Goal: Task Accomplishment & Management: Use online tool/utility

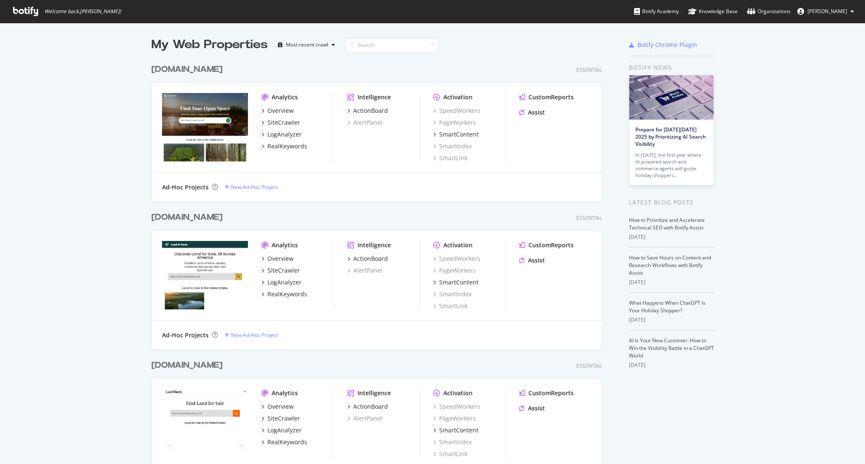
scroll to position [464, 864]
click at [275, 122] on div "SiteCrawler" at bounding box center [283, 122] width 33 height 8
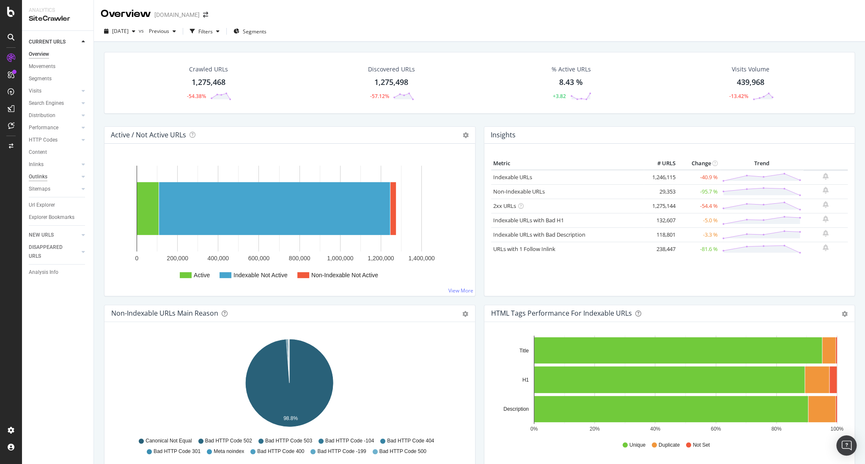
click at [36, 175] on div "Outlinks" at bounding box center [38, 177] width 19 height 9
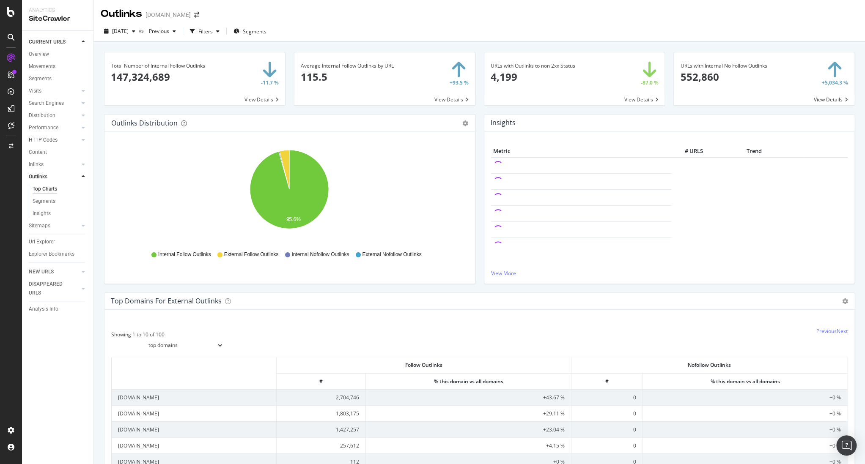
click at [68, 139] on link "HTTP Codes" at bounding box center [54, 140] width 50 height 9
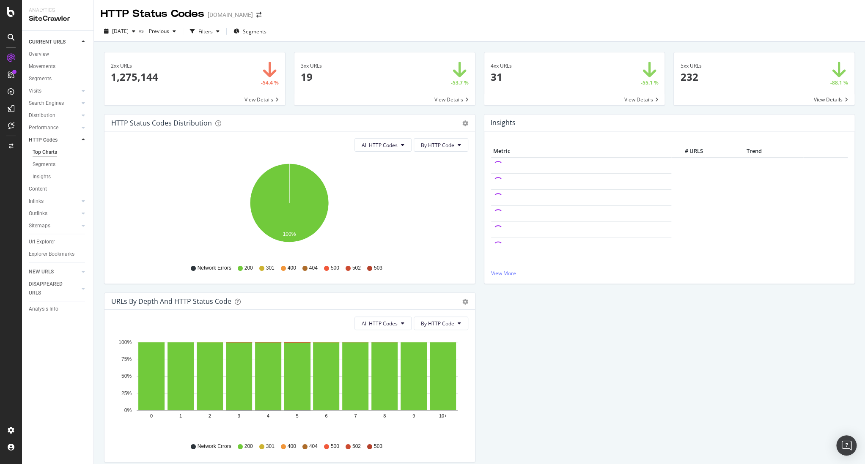
click at [308, 69] on span at bounding box center [384, 78] width 181 height 53
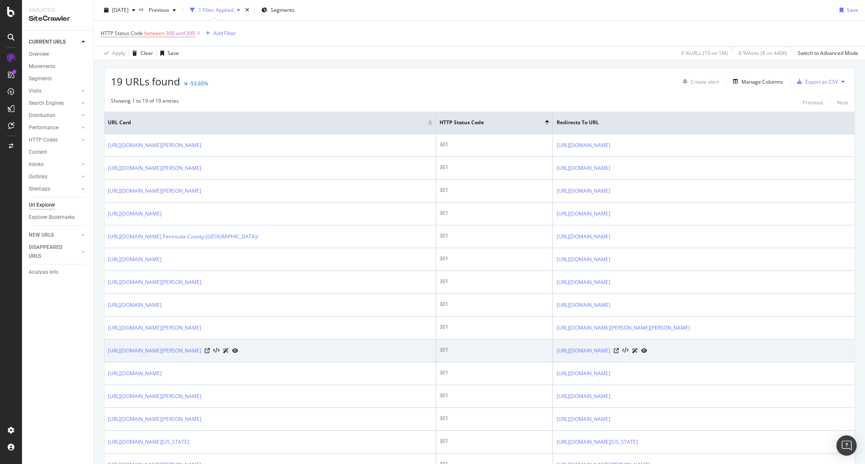
scroll to position [295, 0]
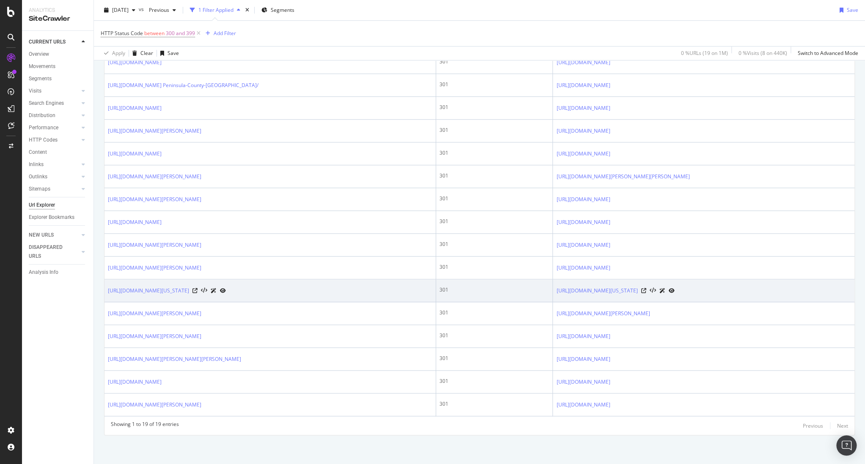
click at [329, 291] on div "[URL][DOMAIN_NAME][US_STATE]" at bounding box center [270, 290] width 324 height 9
click at [197, 289] on icon at bounding box center [194, 290] width 5 height 5
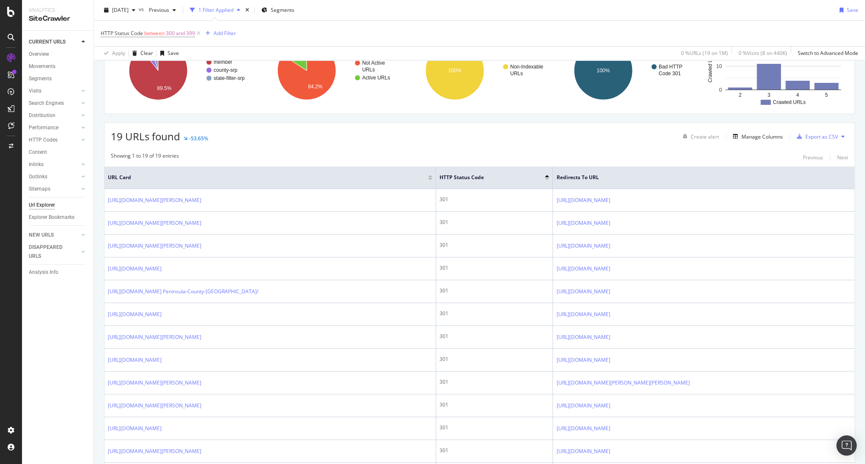
scroll to position [0, 0]
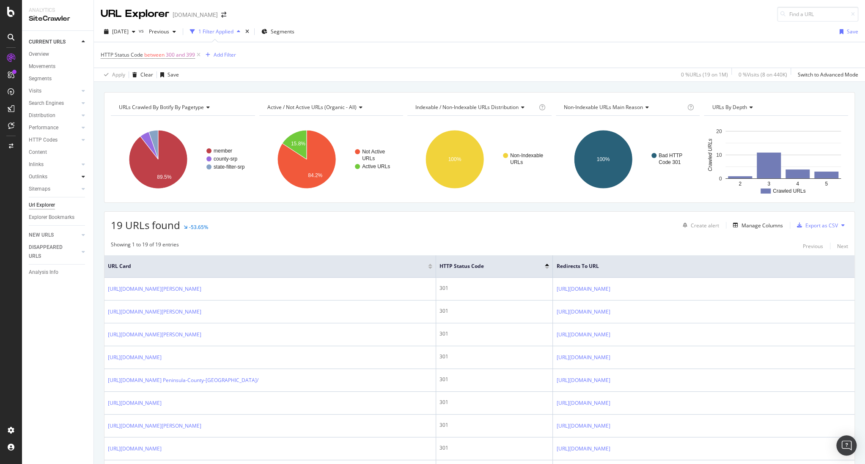
click at [85, 175] on div at bounding box center [83, 177] width 8 height 8
click at [63, 189] on link "Top Charts" at bounding box center [60, 189] width 55 height 9
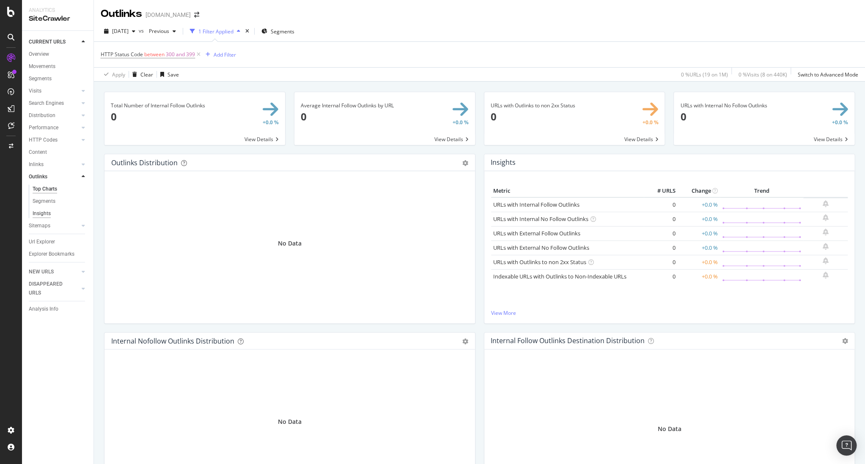
click at [41, 214] on div "Insights" at bounding box center [42, 213] width 18 height 9
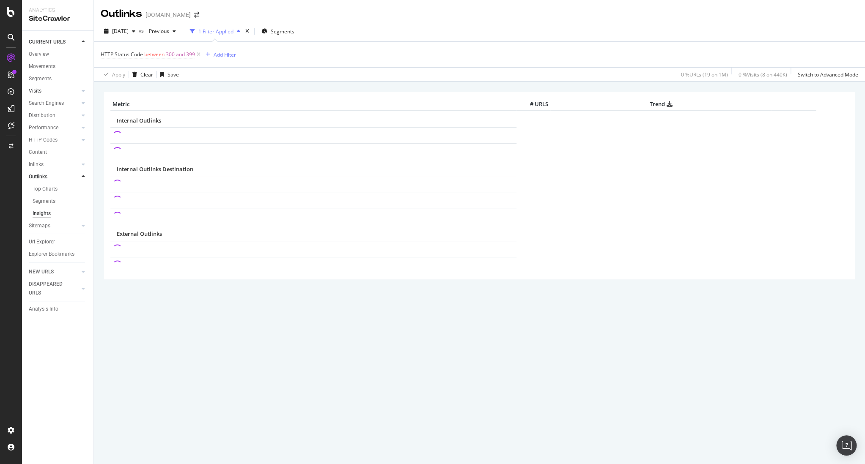
click at [60, 91] on link "Visits" at bounding box center [54, 91] width 50 height 9
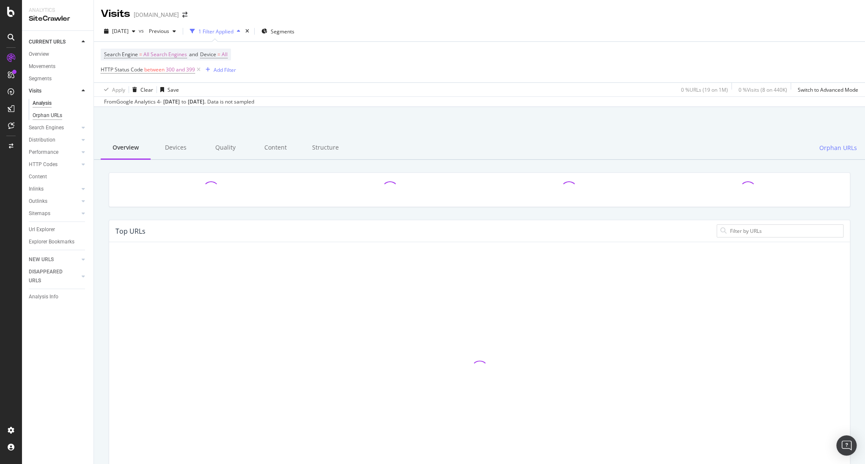
click at [55, 115] on div "Orphan URLs" at bounding box center [48, 115] width 30 height 9
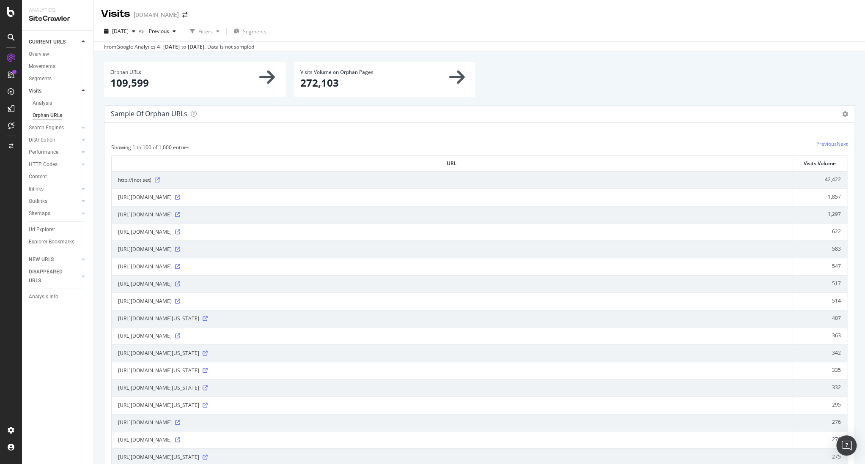
drag, startPoint x: 289, startPoint y: 251, endPoint x: 309, endPoint y: 250, distance: 19.9
click at [172, 251] on span "[URL][DOMAIN_NAME]" at bounding box center [145, 249] width 54 height 8
click at [180, 249] on icon at bounding box center [177, 249] width 5 height 5
drag, startPoint x: 307, startPoint y: 249, endPoint x: 172, endPoint y: 249, distance: 135.3
click at [172, 249] on div "[URL][DOMAIN_NAME]" at bounding box center [451, 249] width 667 height 8
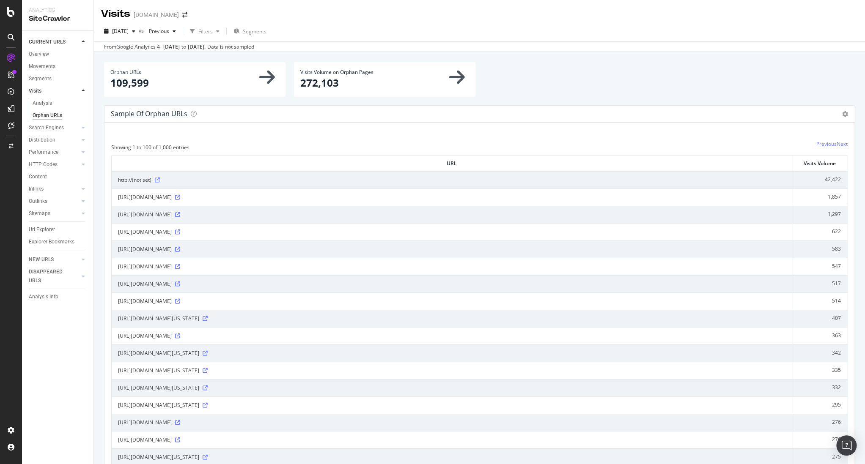
drag, startPoint x: 172, startPoint y: 249, endPoint x: 178, endPoint y: 251, distance: 6.2
click at [172, 249] on span "[URL][DOMAIN_NAME]" at bounding box center [145, 249] width 54 height 8
drag, startPoint x: 190, startPoint y: 249, endPoint x: 308, endPoint y: 252, distance: 117.6
click at [172, 252] on span "[URL][DOMAIN_NAME]" at bounding box center [145, 249] width 54 height 8
copy span "landscape/10-biggest-ranches-for-sale-in-[GEOGRAPHIC_DATA]/"
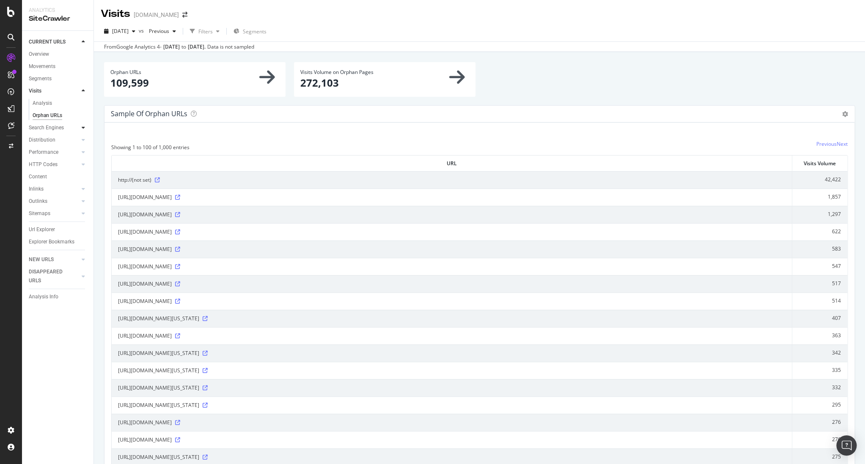
click at [81, 126] on div at bounding box center [83, 127] width 8 height 8
click at [47, 127] on div "Segments" at bounding box center [44, 127] width 23 height 9
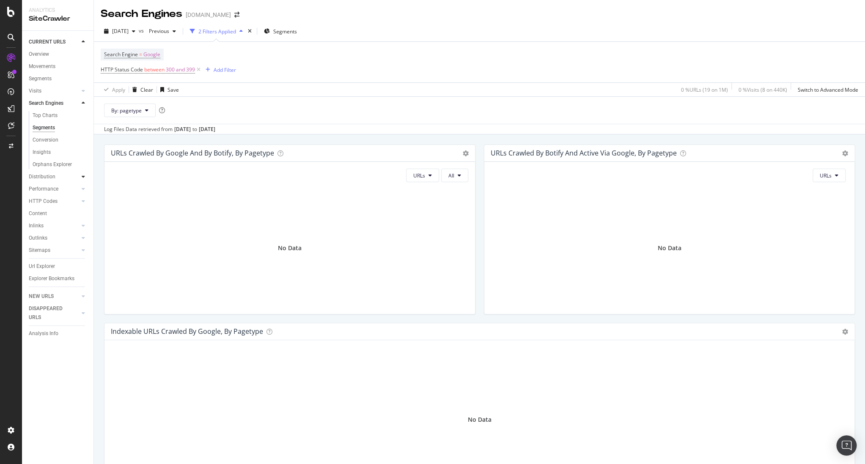
click at [82, 177] on icon at bounding box center [83, 176] width 3 height 5
click at [54, 138] on div "Segments" at bounding box center [44, 140] width 23 height 9
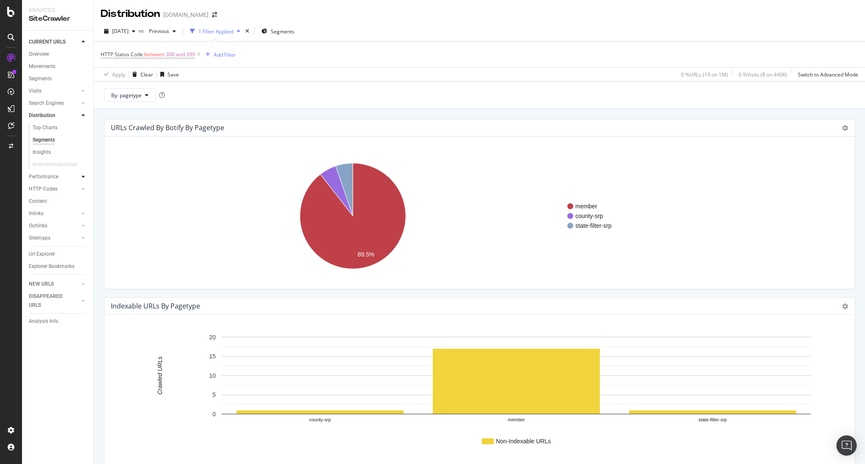
click at [81, 178] on div at bounding box center [83, 177] width 8 height 8
click at [82, 200] on icon at bounding box center [83, 201] width 3 height 5
drag, startPoint x: 53, startPoint y: 187, endPoint x: 57, endPoint y: 188, distance: 4.3
click at [53, 187] on div "Segments" at bounding box center [44, 189] width 23 height 9
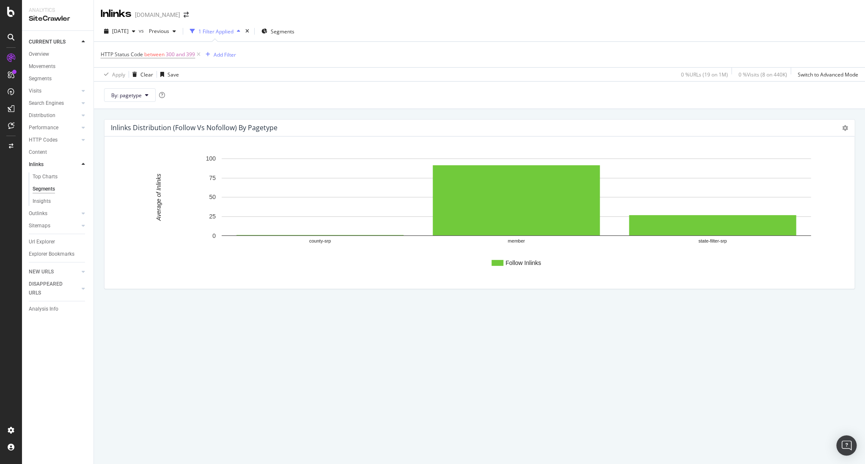
click at [42, 310] on div "Analysis Info" at bounding box center [44, 309] width 30 height 9
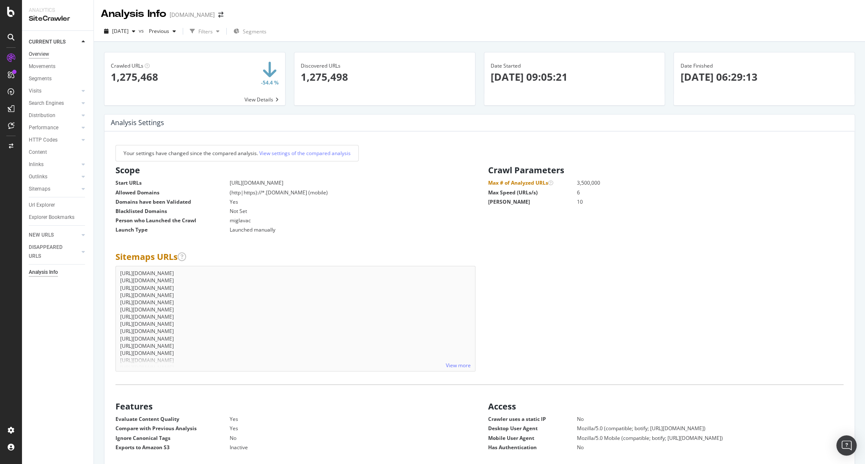
drag, startPoint x: 54, startPoint y: 52, endPoint x: 47, endPoint y: 56, distance: 7.6
click at [54, 52] on link "Overview" at bounding box center [58, 54] width 59 height 9
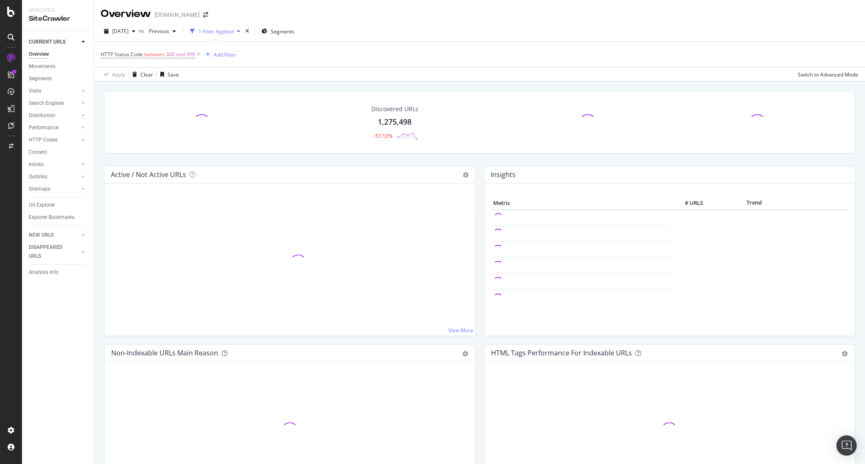
click at [41, 58] on div "Overview" at bounding box center [39, 54] width 20 height 9
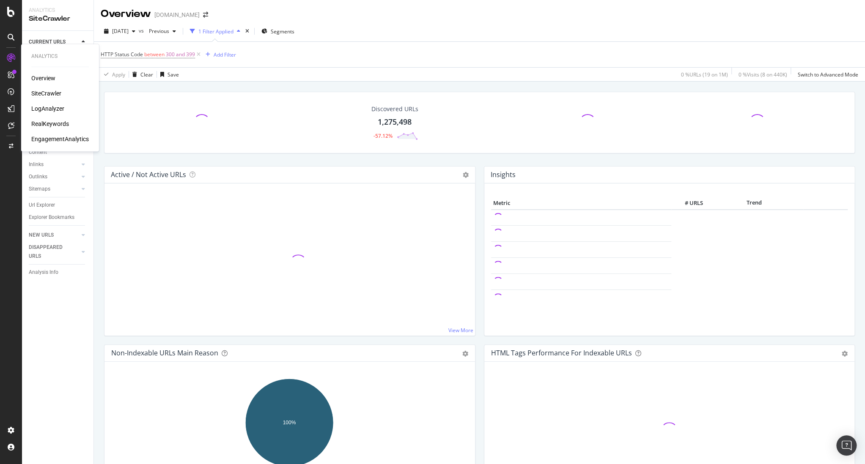
click at [8, 58] on icon at bounding box center [11, 58] width 8 height 8
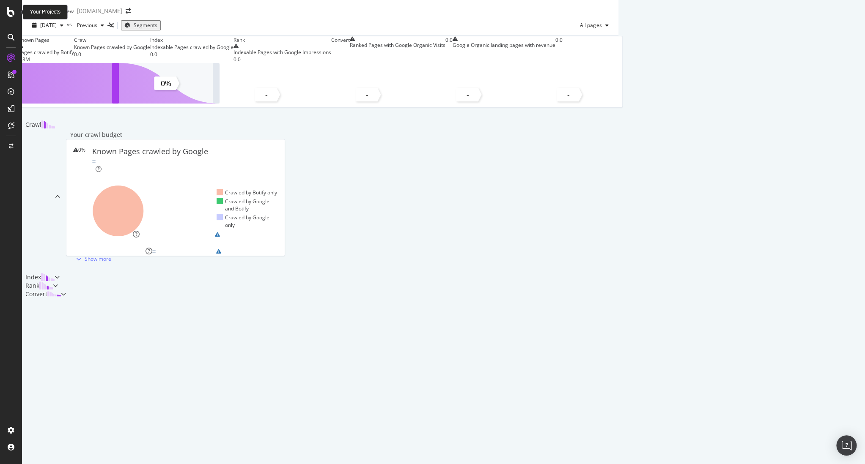
click at [12, 15] on icon at bounding box center [11, 12] width 8 height 10
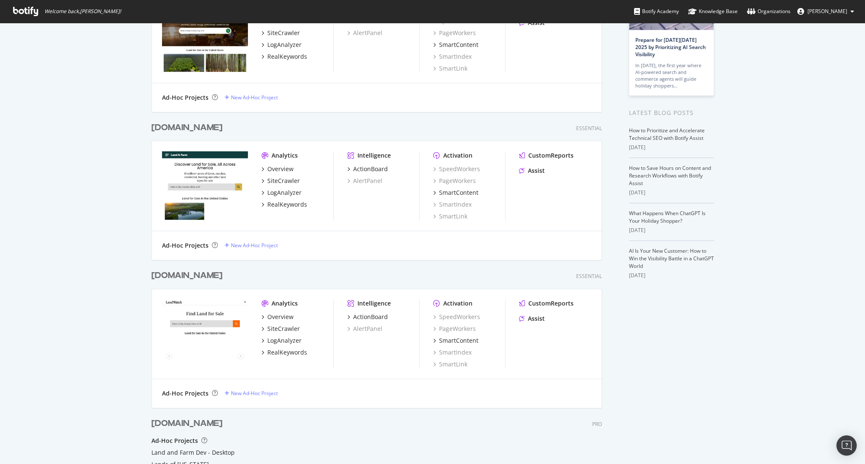
scroll to position [165, 0]
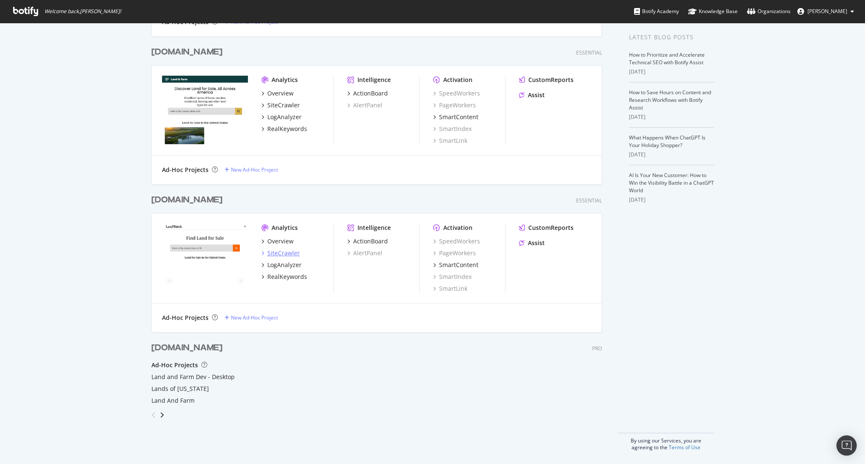
click at [281, 252] on div "SiteCrawler" at bounding box center [283, 253] width 33 height 8
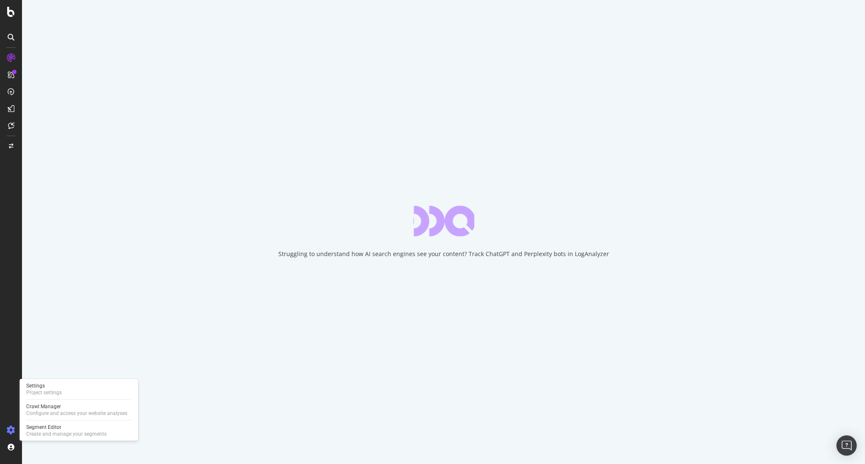
click at [11, 428] on icon at bounding box center [11, 430] width 8 height 8
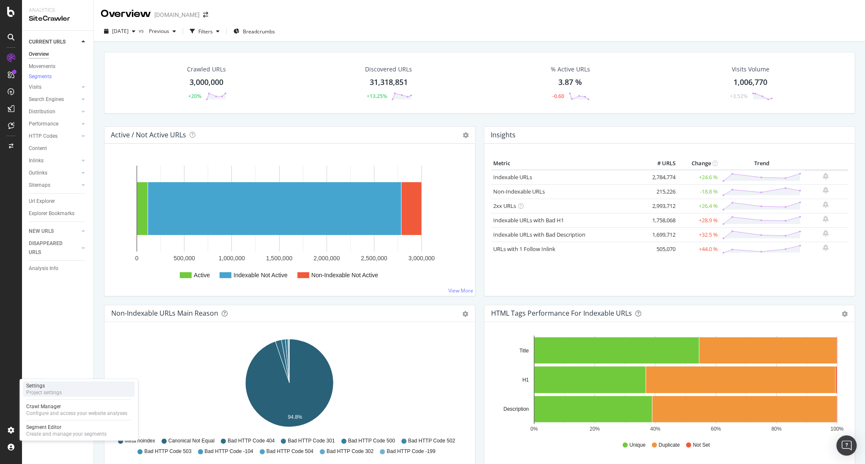
click at [43, 393] on div "Project settings" at bounding box center [44, 392] width 36 height 7
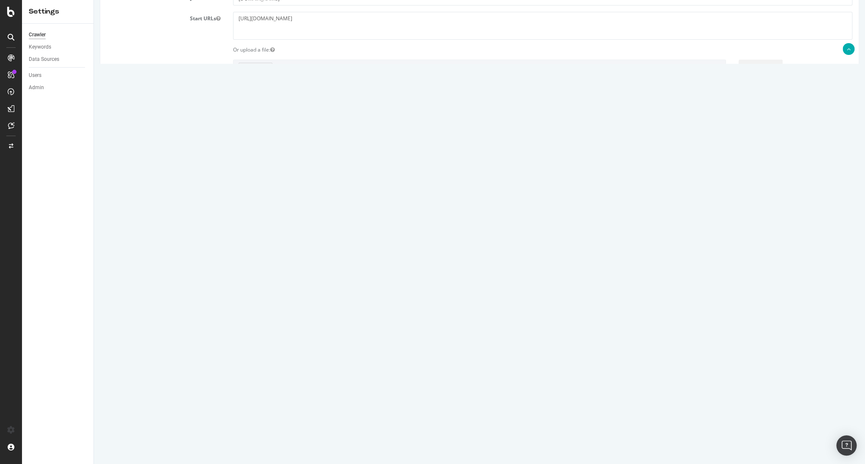
scroll to position [210, 0]
click at [470, 438] on input "Save & Back to Project" at bounding box center [489, 437] width 61 height 13
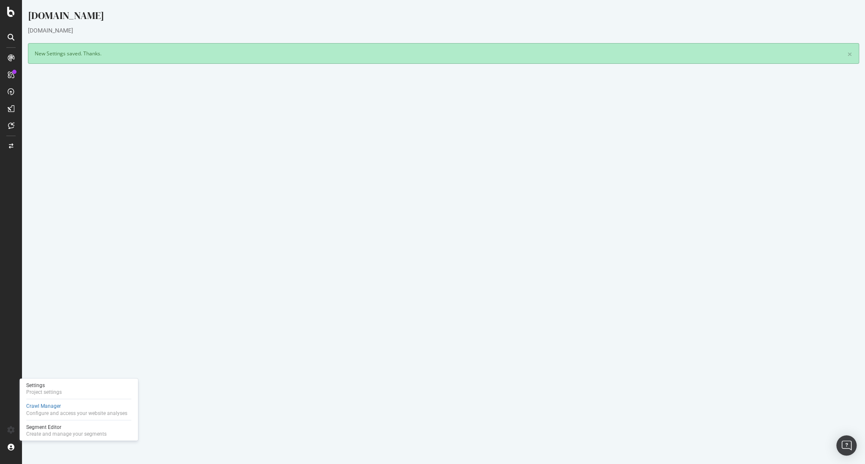
click at [431, 226] on button "Yes! Start Now" at bounding box center [432, 229] width 52 height 14
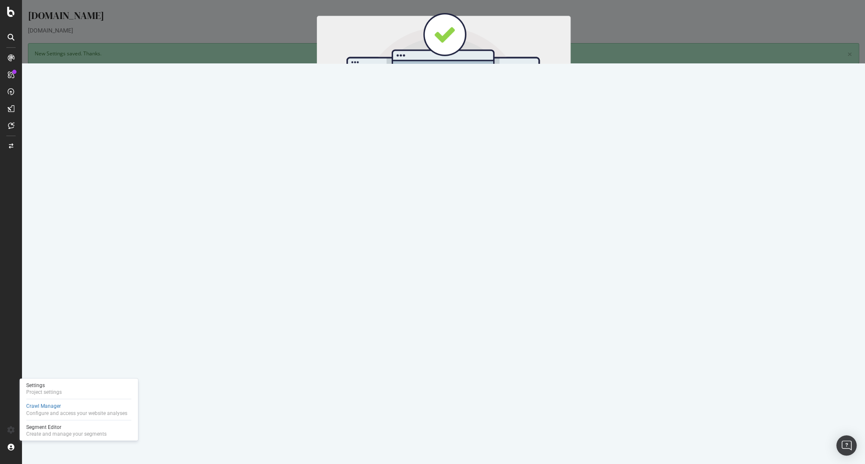
click at [459, 140] on button "Start Now" at bounding box center [458, 140] width 37 height 14
